Goal: Book appointment/travel/reservation

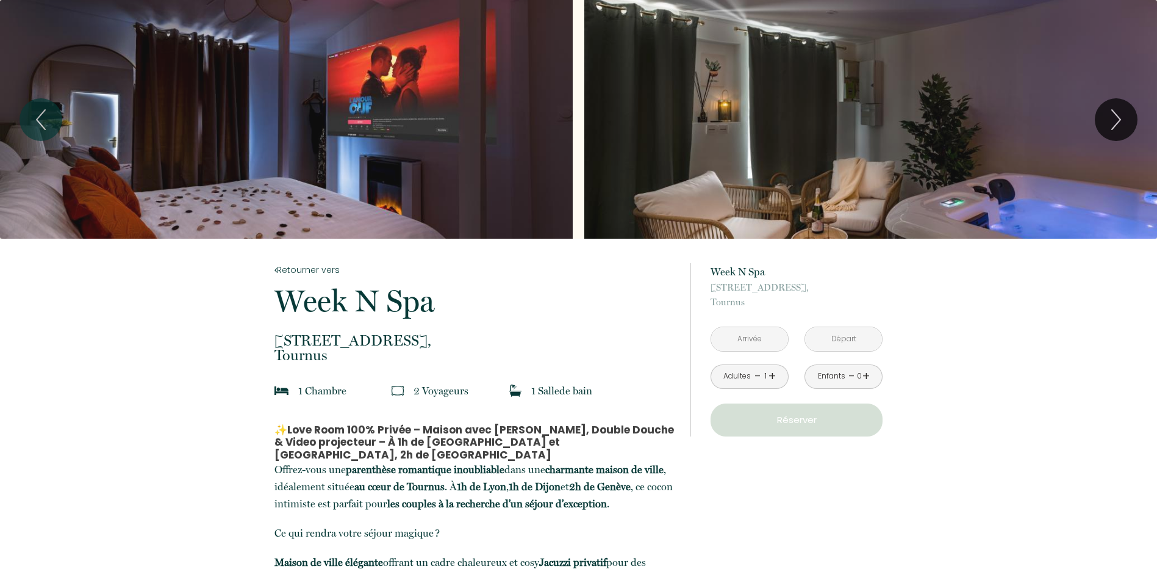
click at [742, 340] on input "text" at bounding box center [749, 339] width 77 height 24
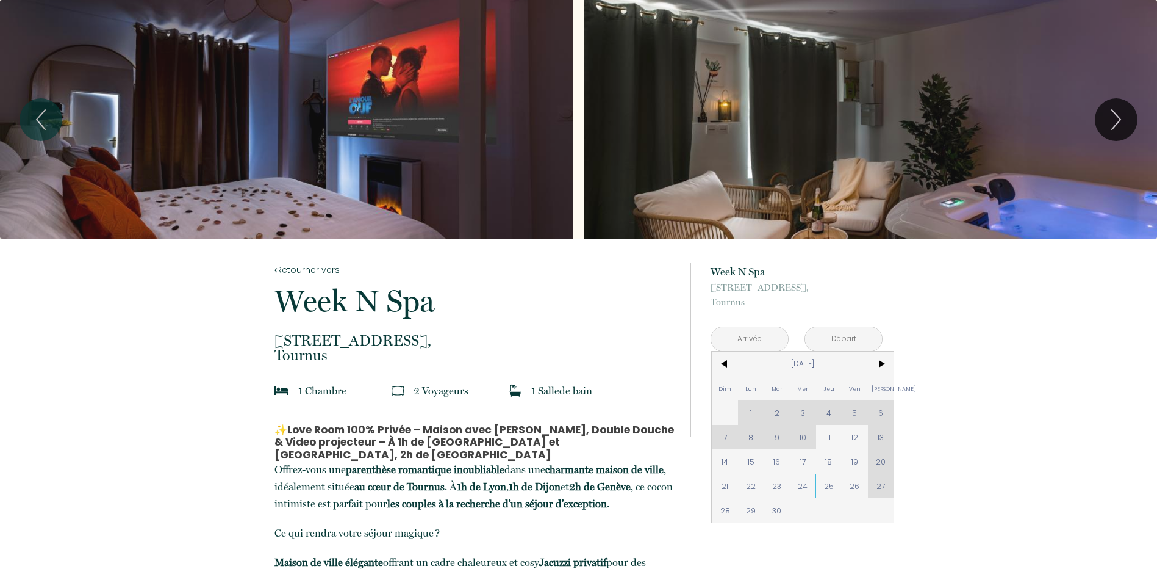
click at [807, 484] on span "24" at bounding box center [803, 485] width 26 height 24
type input "[DATE]"
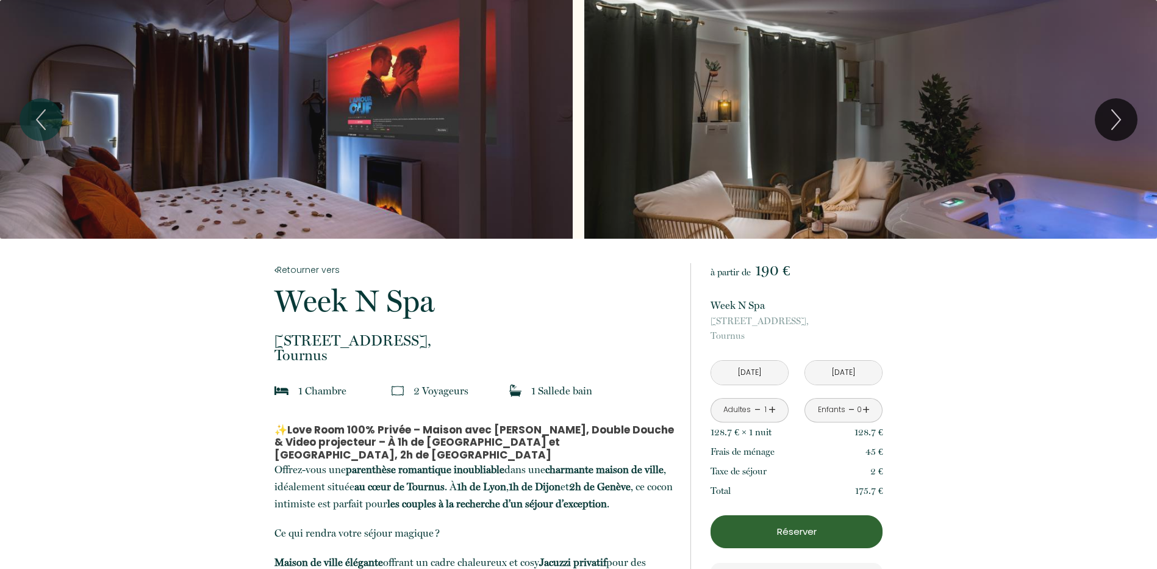
click at [752, 371] on input "[DATE]" at bounding box center [749, 373] width 77 height 24
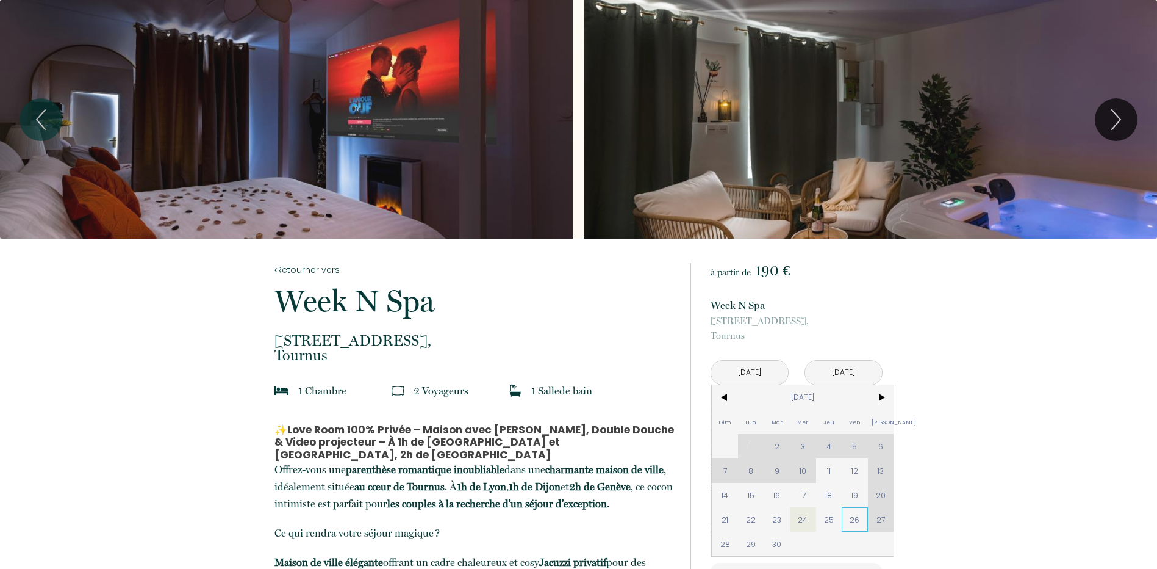
click at [852, 522] on span "26" at bounding box center [855, 519] width 26 height 24
type input "[DATE]"
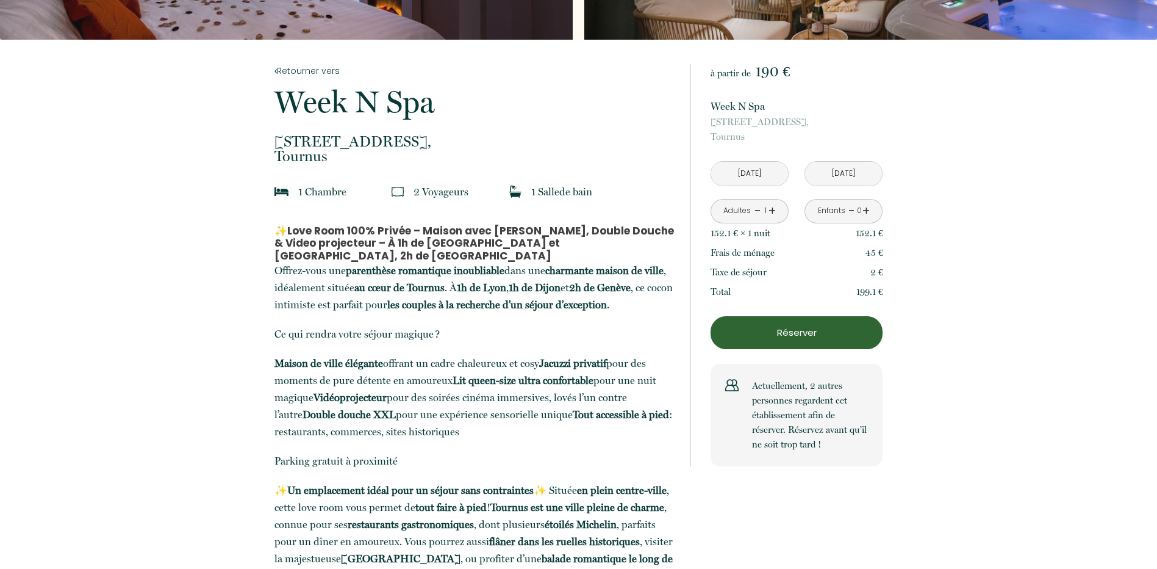
scroll to position [183, 0]
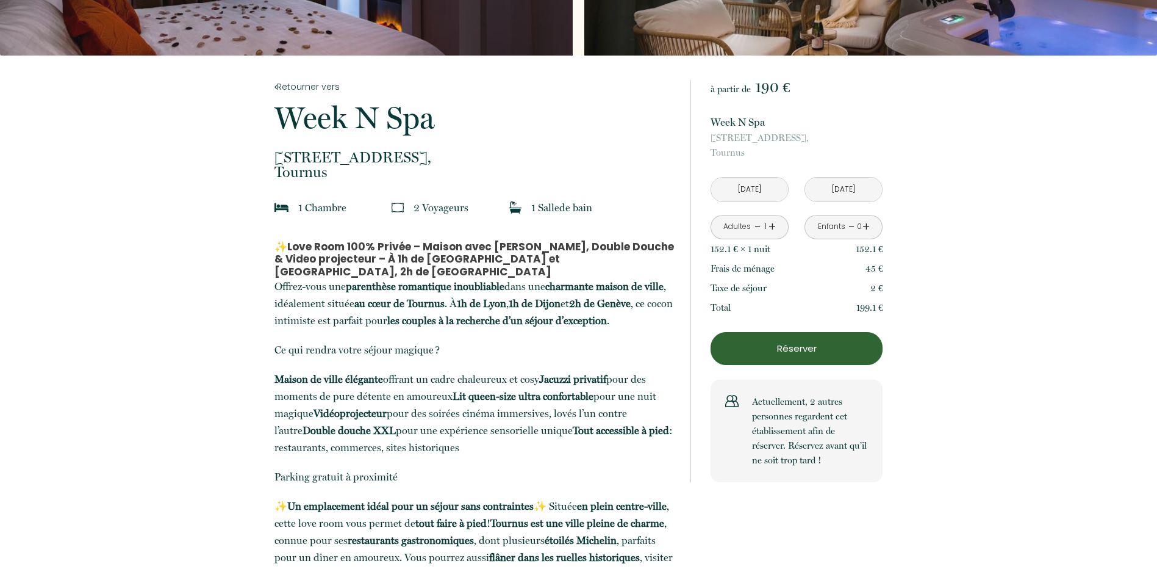
click at [746, 191] on input "[DATE]" at bounding box center [749, 190] width 77 height 24
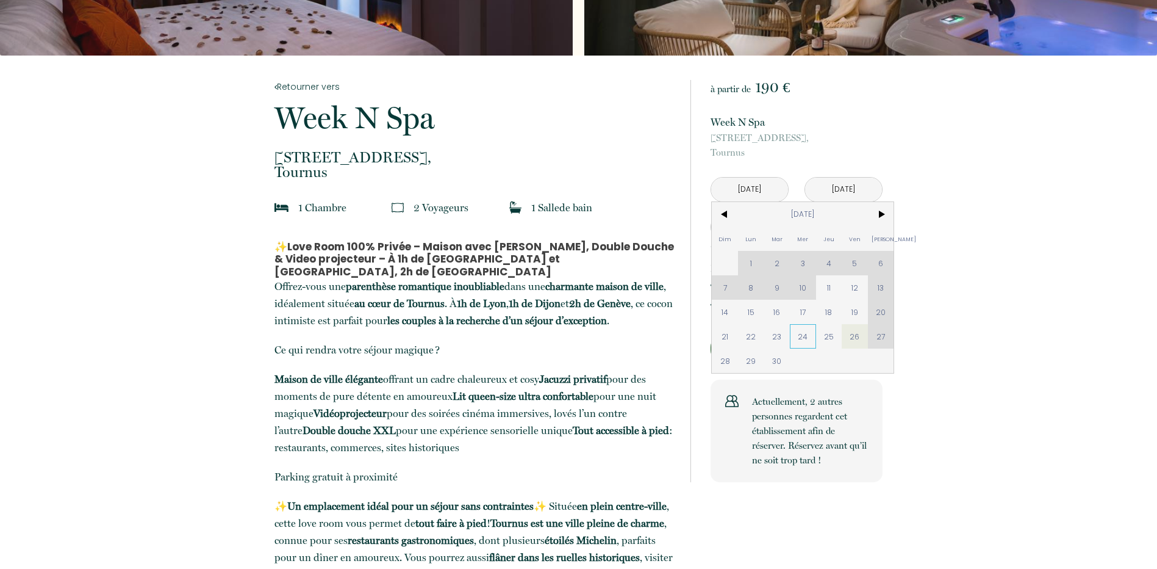
click at [803, 343] on span "24" at bounding box center [803, 336] width 26 height 24
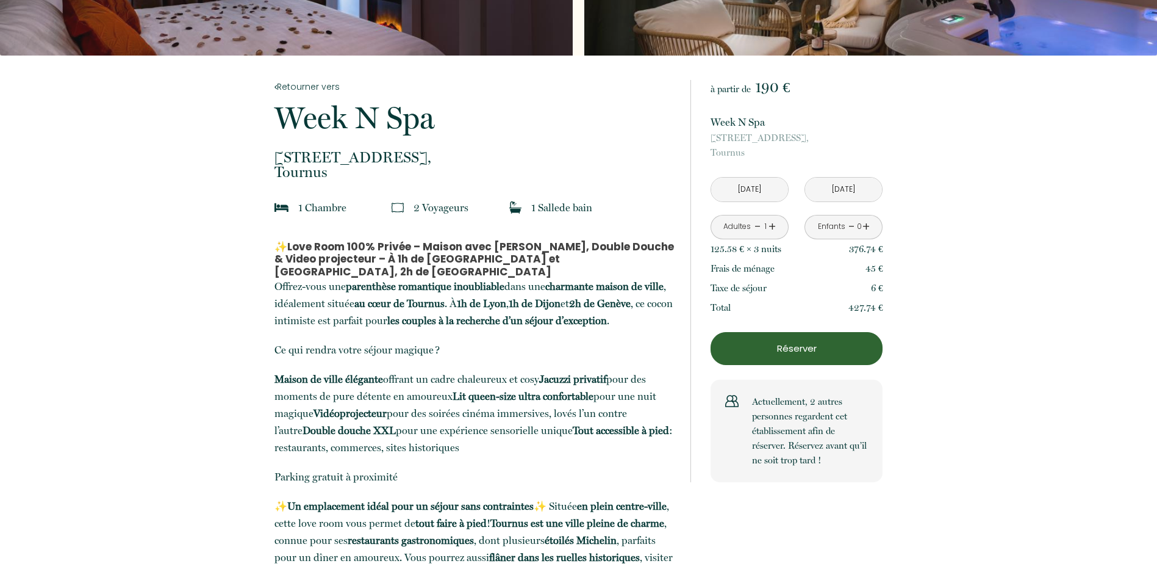
click at [829, 189] on input "[DATE]" at bounding box center [843, 190] width 77 height 24
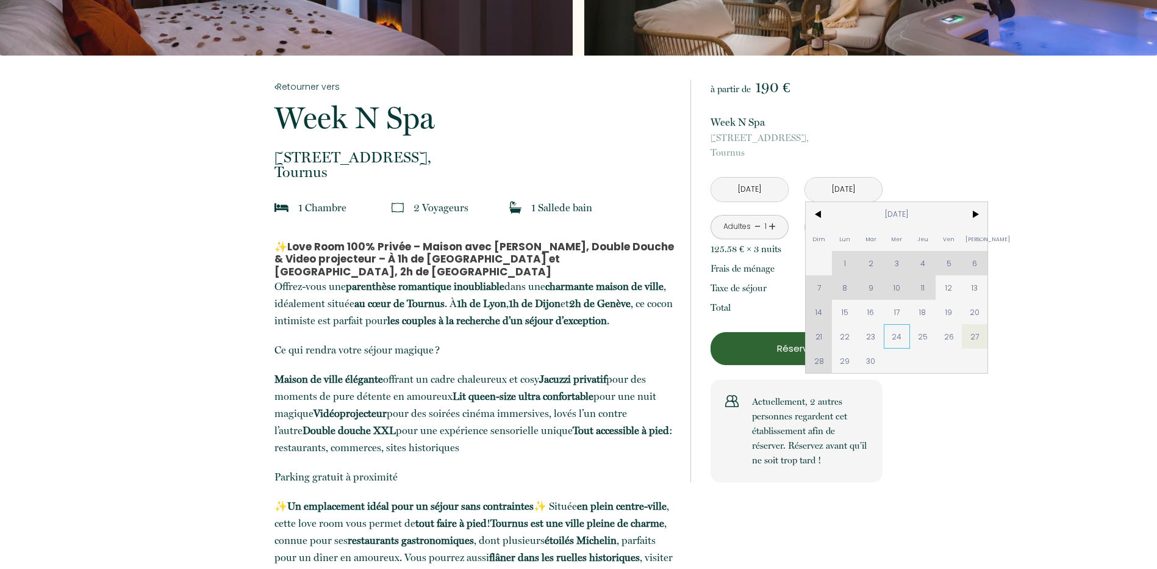
click at [904, 336] on span "24" at bounding box center [897, 336] width 26 height 24
type input "[DATE]"
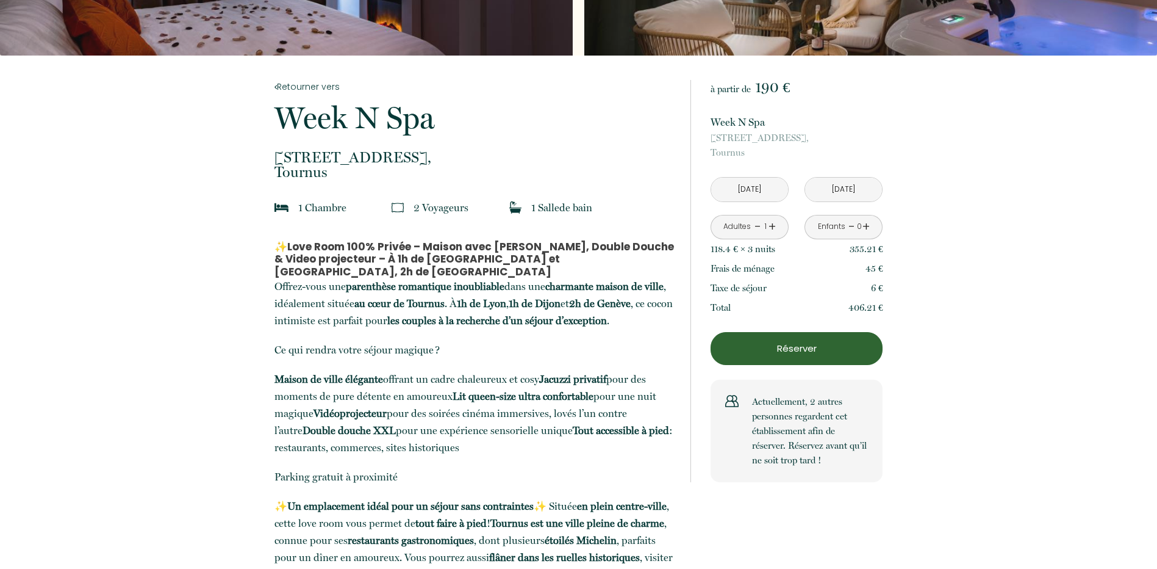
click at [750, 187] on input "[DATE]" at bounding box center [749, 190] width 77 height 24
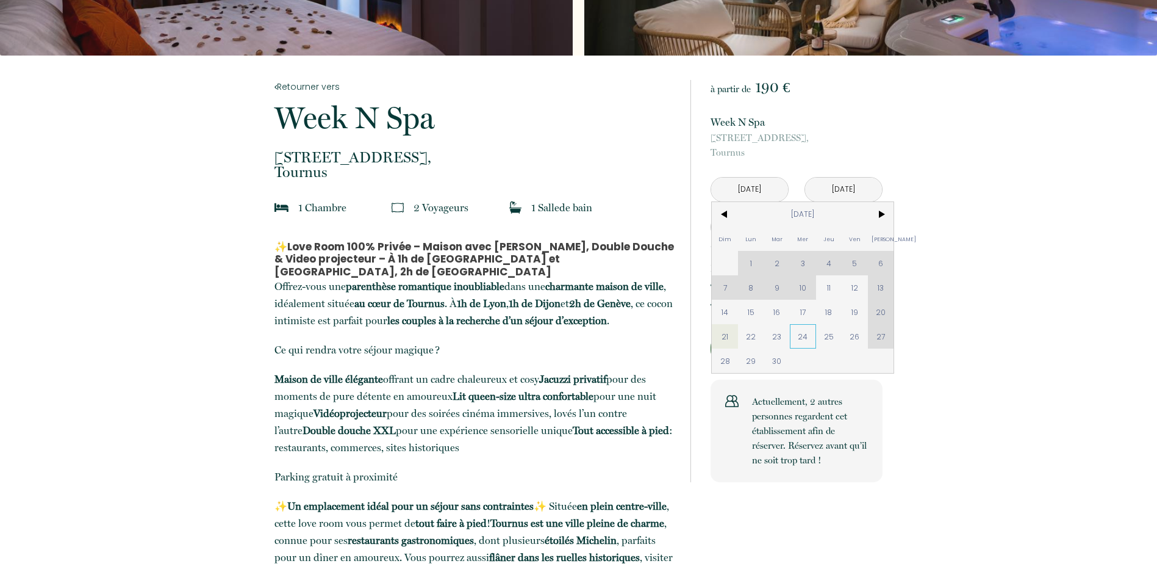
click at [808, 338] on span "24" at bounding box center [803, 336] width 26 height 24
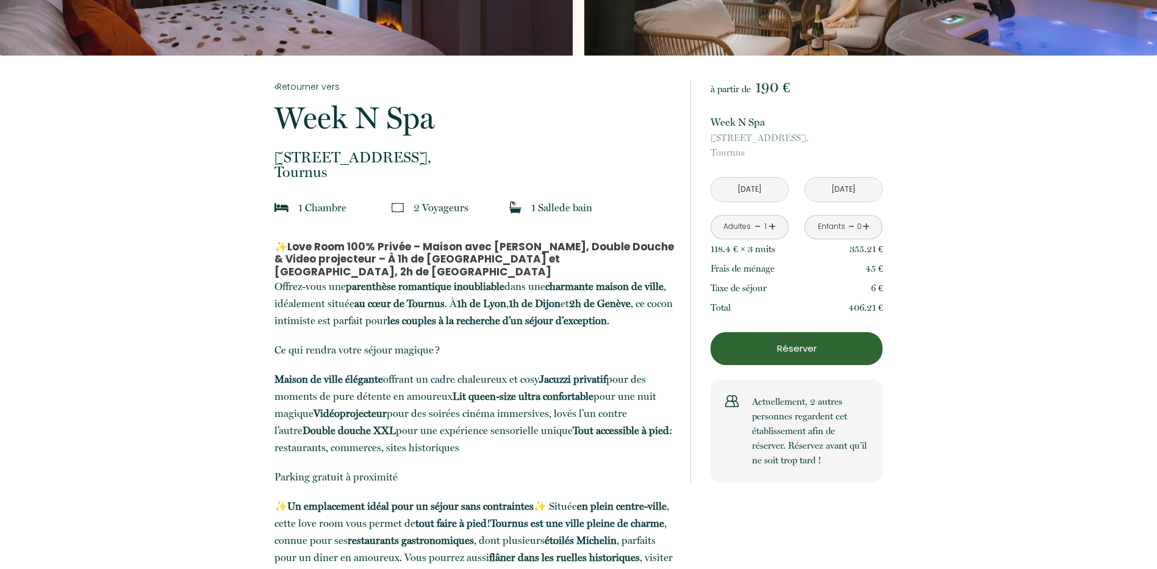
type input "[DATE]"
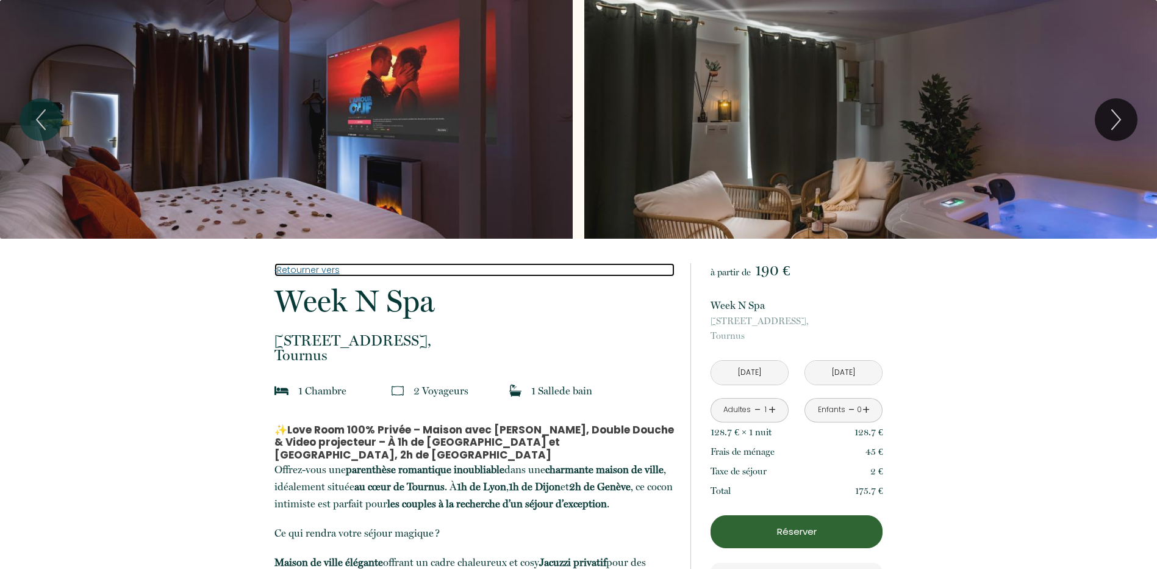
click at [301, 271] on link "Retourner vers" at bounding box center [475, 269] width 400 height 13
